Goal: Find specific page/section: Find specific page/section

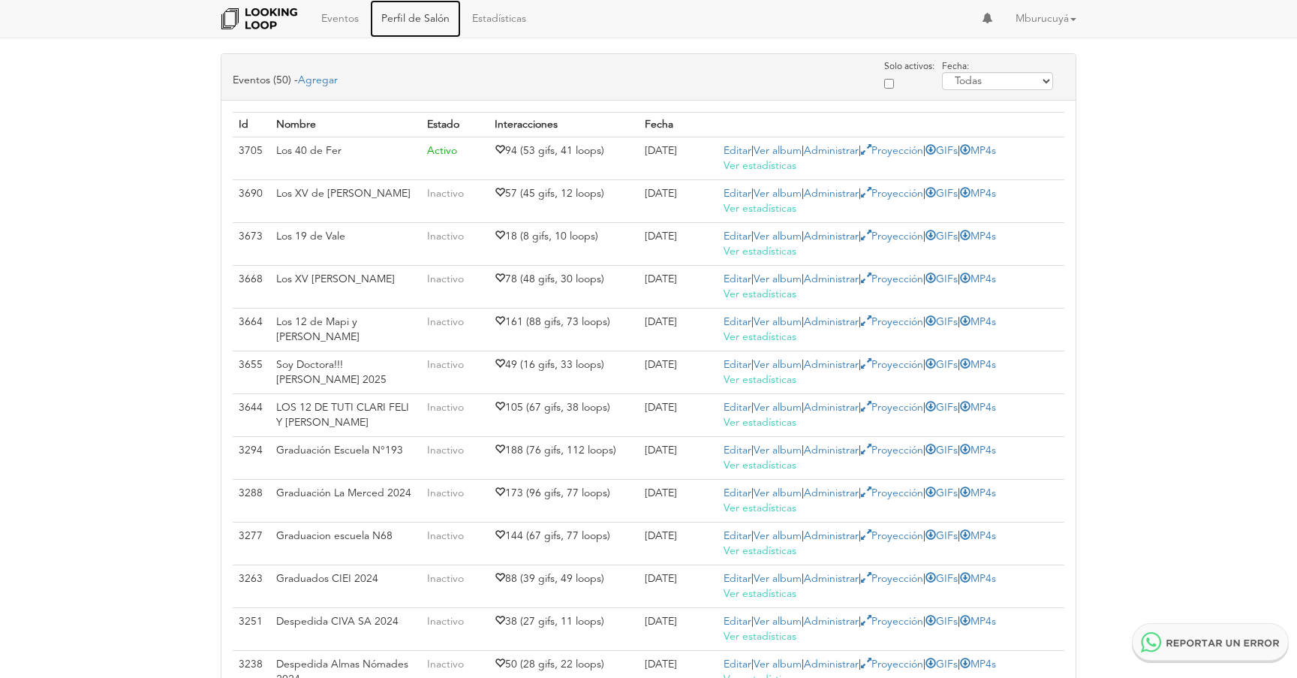
click at [438, 14] on link "Perfil de Salón" at bounding box center [415, 19] width 91 height 38
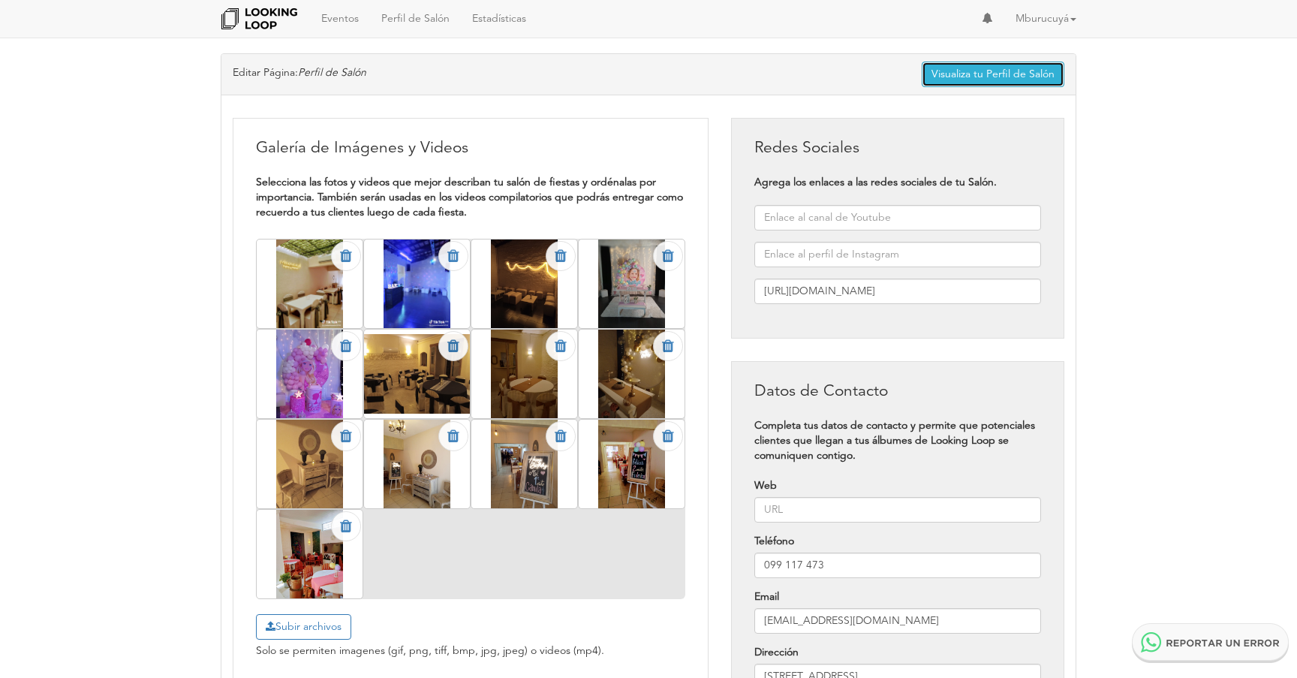
click at [1025, 74] on link "Visualiza tu Perfil de Salón" at bounding box center [993, 75] width 143 height 26
